Goal: Find specific page/section: Find specific page/section

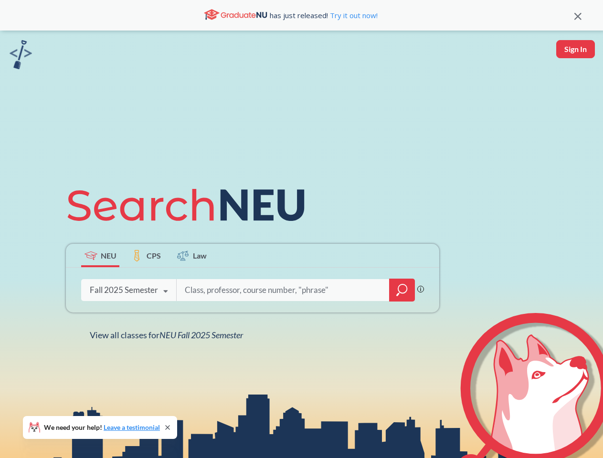
click at [301, 229] on icon at bounding box center [190, 204] width 249 height 53
click at [577, 15] on icon at bounding box center [577, 16] width 7 height 7
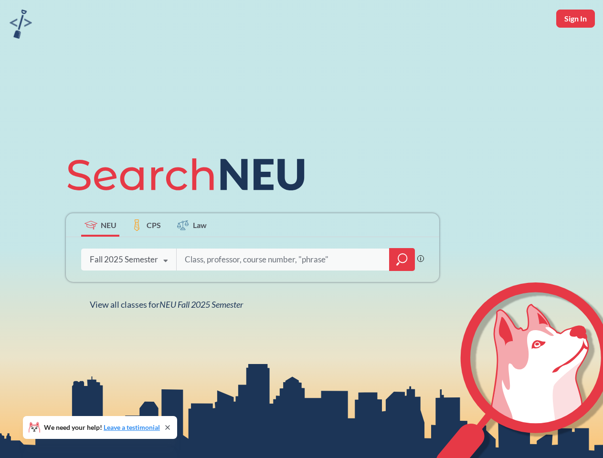
click at [575, 49] on div "NEU CPS Law Phrase search guarantees the exact search appears in the results. E…" at bounding box center [301, 229] width 603 height 458
click at [100, 255] on div "Fall 2025 Semester" at bounding box center [124, 259] width 68 height 10
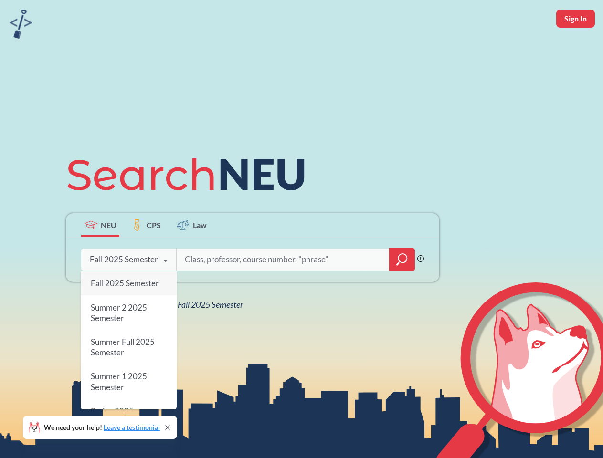
click at [146, 255] on div "Fall 2025 Semester" at bounding box center [124, 259] width 68 height 10
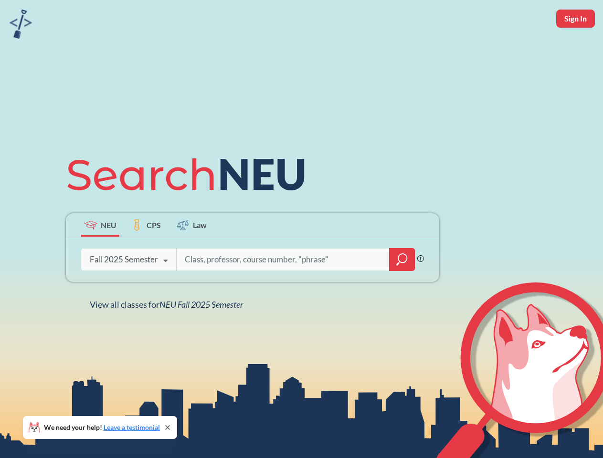
click at [192, 255] on input "search" at bounding box center [283, 259] width 198 height 20
click at [402, 290] on div "NEU CPS Law Phrase search guarantees the exact search appears in the results. E…" at bounding box center [252, 229] width 384 height 162
click at [128, 290] on div "NEU CPS Law Phrase search guarantees the exact search appears in the results. E…" at bounding box center [252, 229] width 384 height 162
click at [166, 291] on div "NEU CPS Law Phrase search guarantees the exact search appears in the results. E…" at bounding box center [252, 229] width 384 height 162
click at [168, 335] on div "NEU CPS Law Phrase search guarantees the exact search appears in the results. E…" at bounding box center [301, 229] width 603 height 458
